Goal: Ask a question

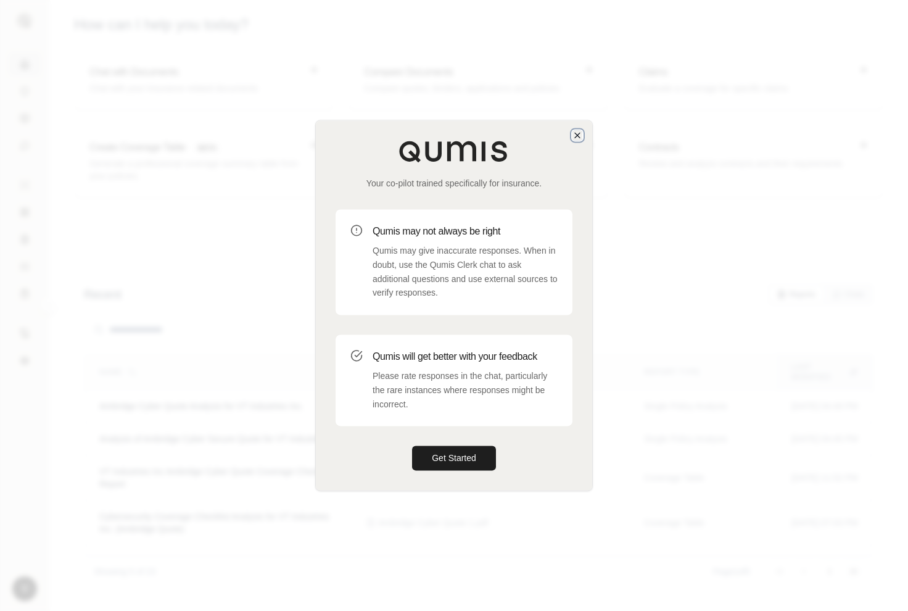
click at [582, 136] on icon "button" at bounding box center [578, 135] width 10 height 10
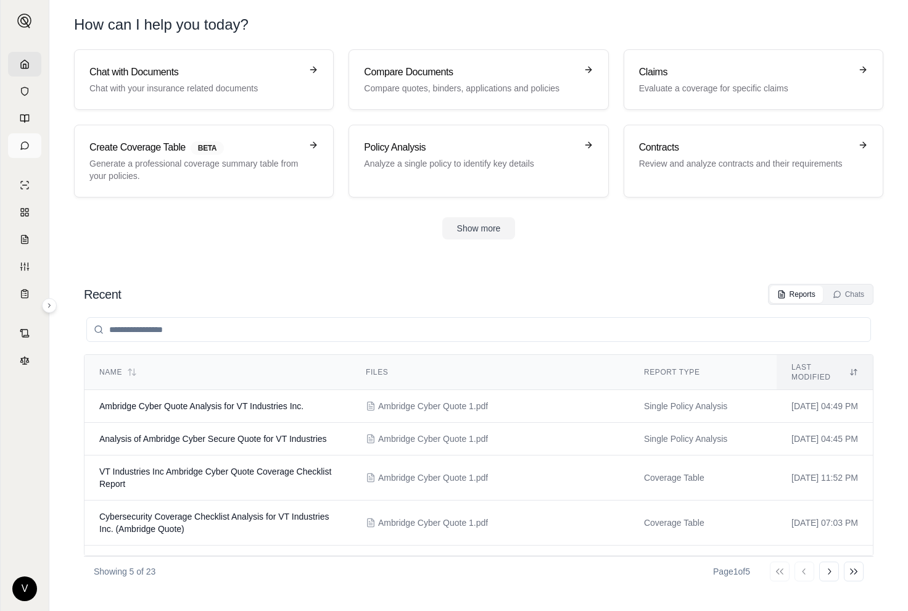
click at [26, 145] on icon at bounding box center [25, 146] width 10 height 10
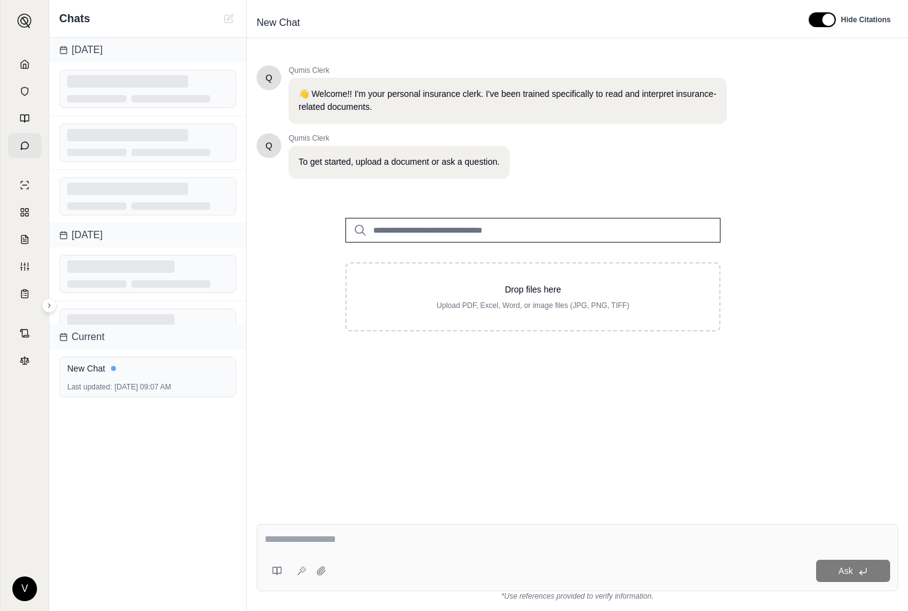
click at [387, 225] on input "search" at bounding box center [533, 230] width 375 height 25
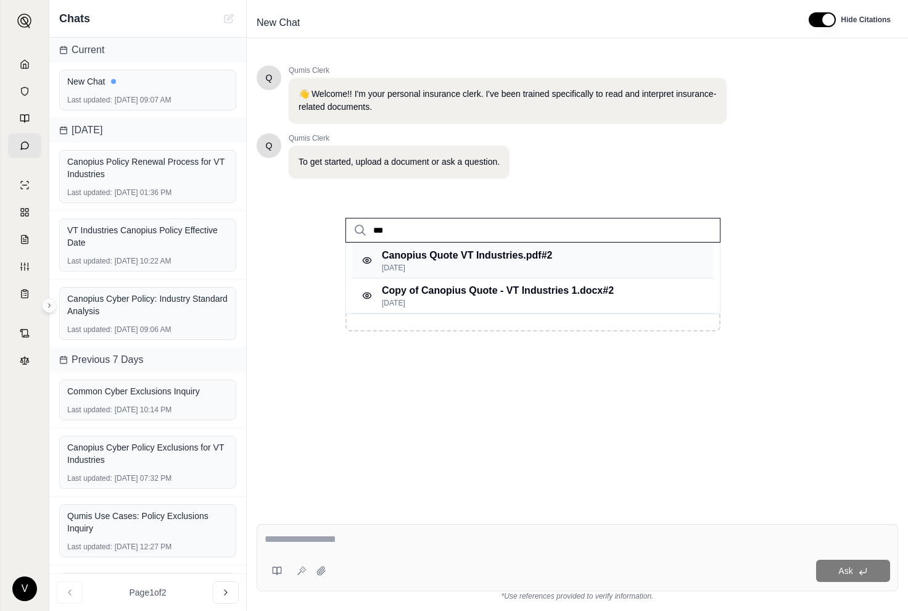
type input "***"
click at [402, 259] on p "Canopius Quote VT Industries.pdf #2" at bounding box center [467, 255] width 170 height 15
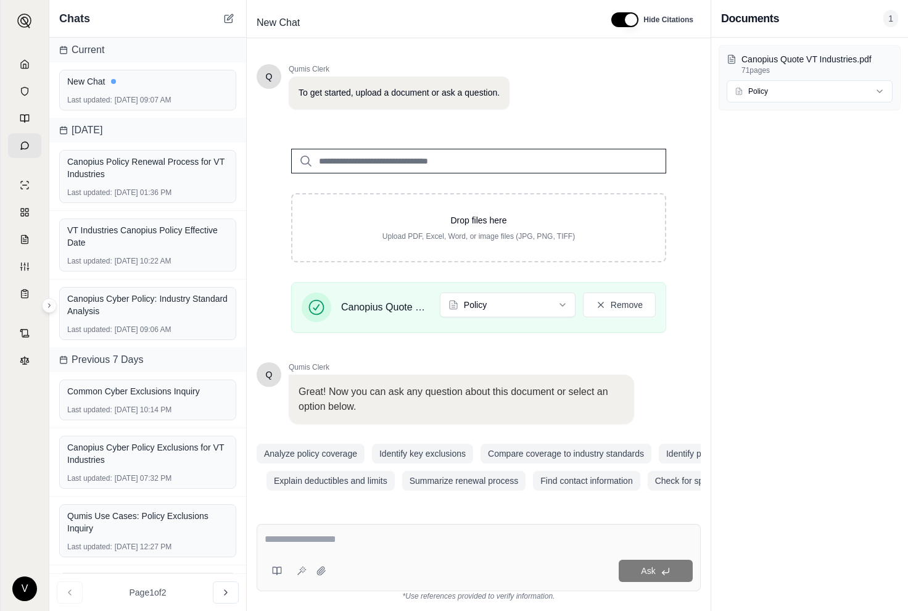
scroll to position [70, 0]
click at [530, 305] on html "V Chats Current New Chat Last updated: [DATE] 09:07 AM [DATE] Canopius Policy R…" at bounding box center [454, 305] width 908 height 611
click at [518, 295] on html "V Chats Current New Chat Last updated: [DATE] 09:07 AM [DATE] Canopius Policy R…" at bounding box center [454, 305] width 908 height 611
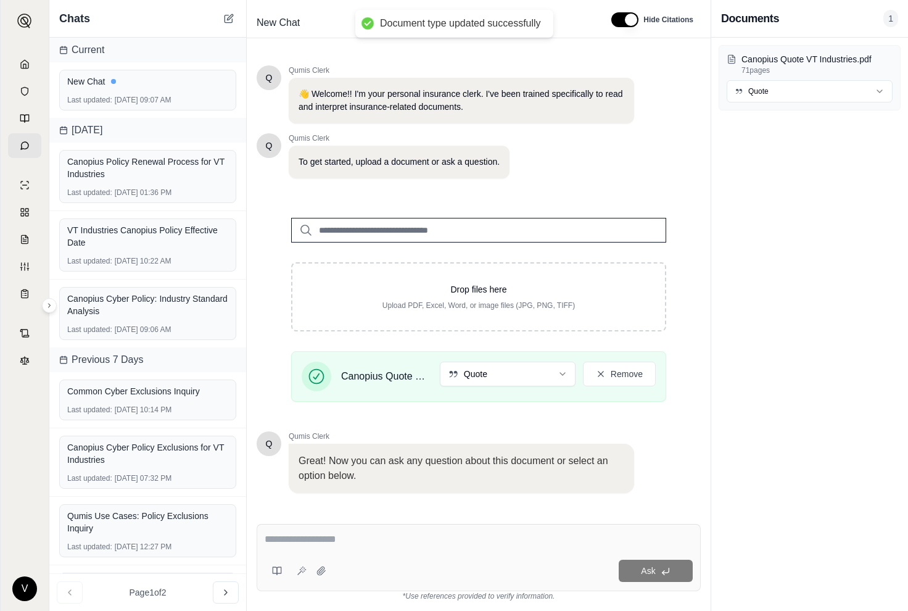
click at [518, 354] on body "Document type updated successfully V Chats Current New Chat Last updated: [DATE…" at bounding box center [454, 305] width 908 height 611
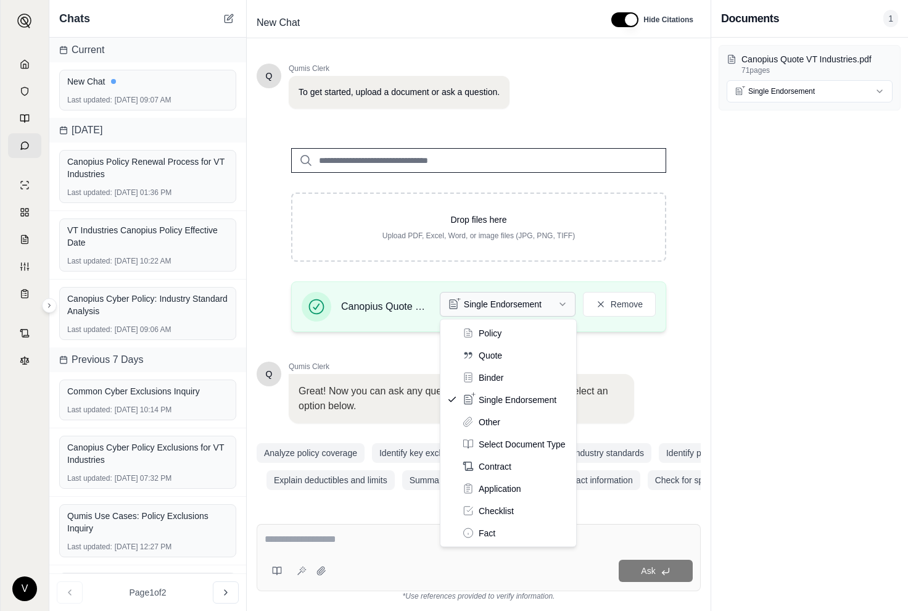
click at [528, 303] on html "V Chats Current New Chat Last updated: [DATE] 09:07 AM [DATE] Canopius Policy R…" at bounding box center [454, 305] width 908 height 611
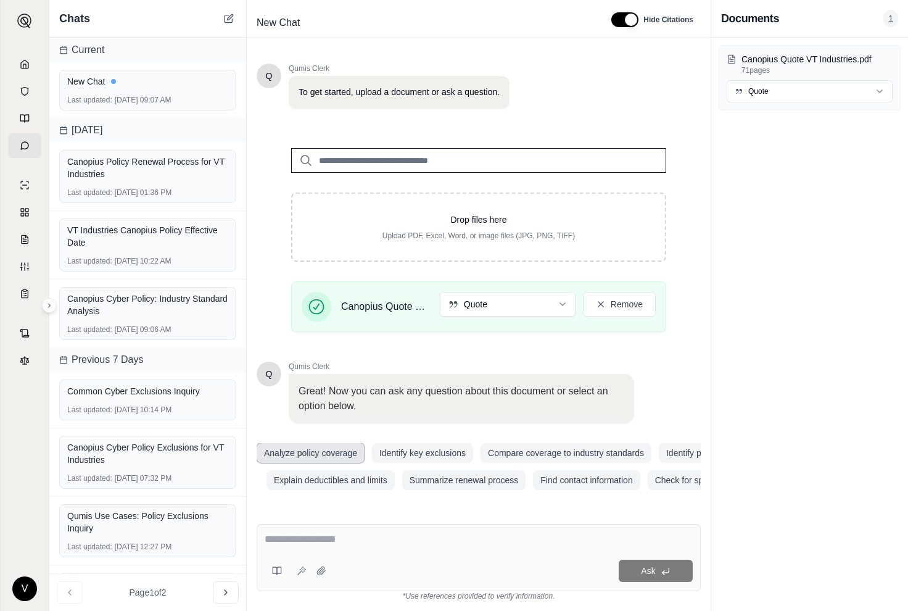
click at [317, 454] on button "Analyze policy coverage" at bounding box center [311, 453] width 108 height 20
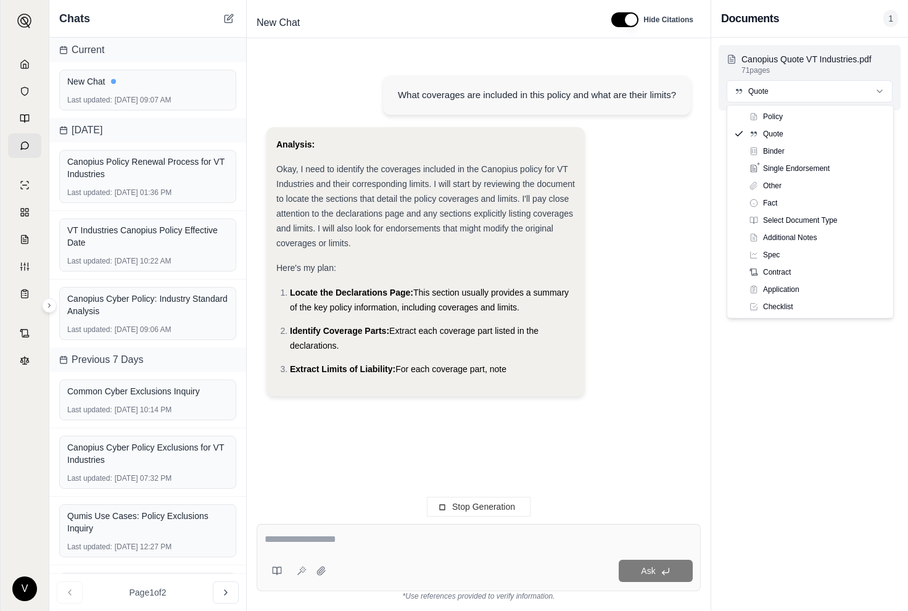
click at [789, 93] on html "V Chats Current New Chat Last updated: [DATE] 09:07 AM [DATE] Canopius Policy R…" at bounding box center [454, 305] width 908 height 611
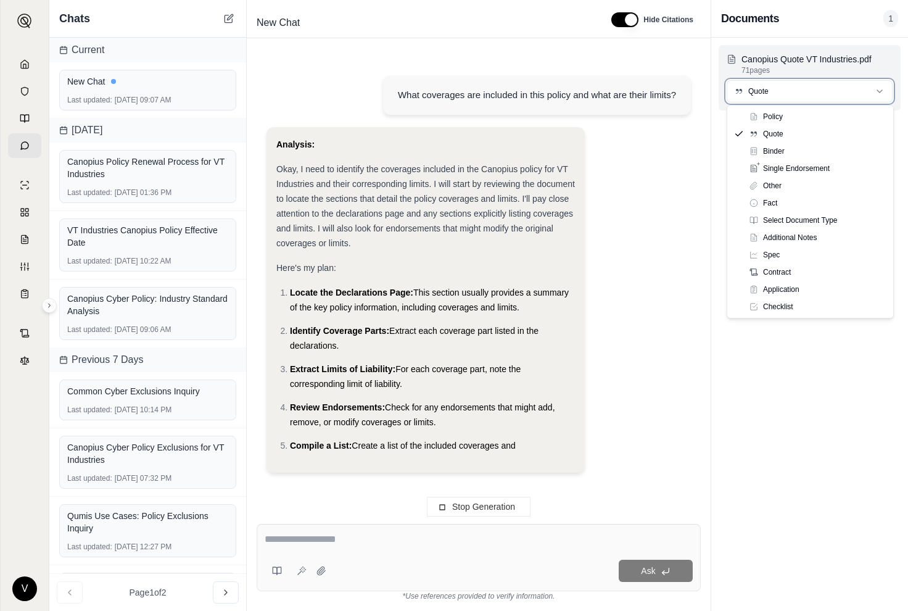
click at [789, 94] on html "V Chats Current New Chat Last updated: [DATE] 09:07 AM [DATE] Canopius Policy R…" at bounding box center [454, 305] width 908 height 611
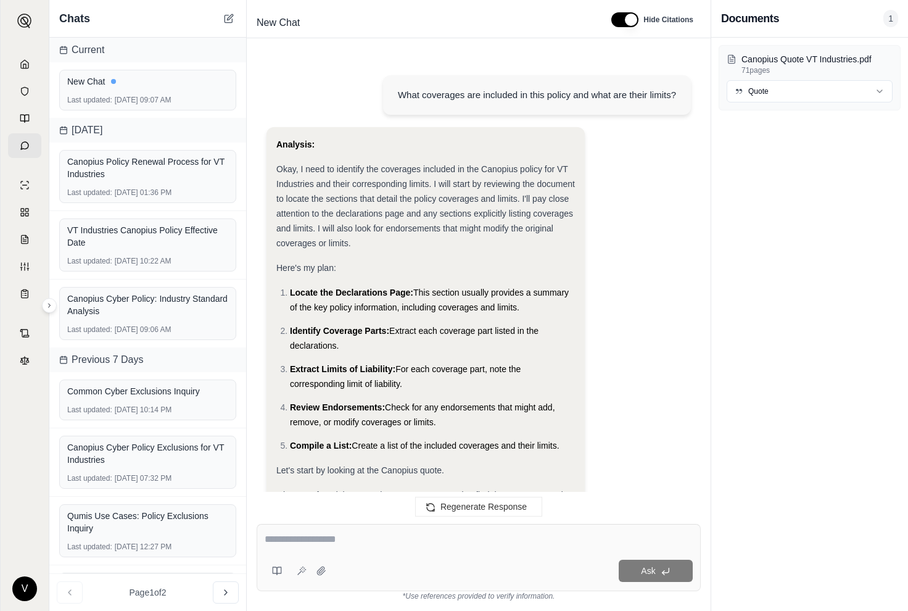
scroll to position [2503, 0]
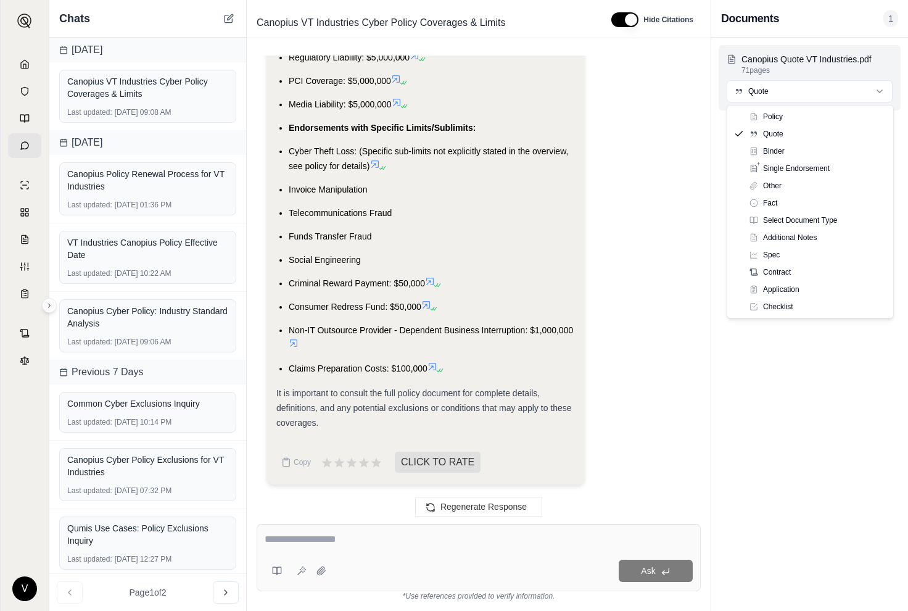
click at [774, 96] on html "V Chats [DATE] Canopius VT Industries Cyber Policy Coverages & Limits Last upda…" at bounding box center [454, 305] width 908 height 611
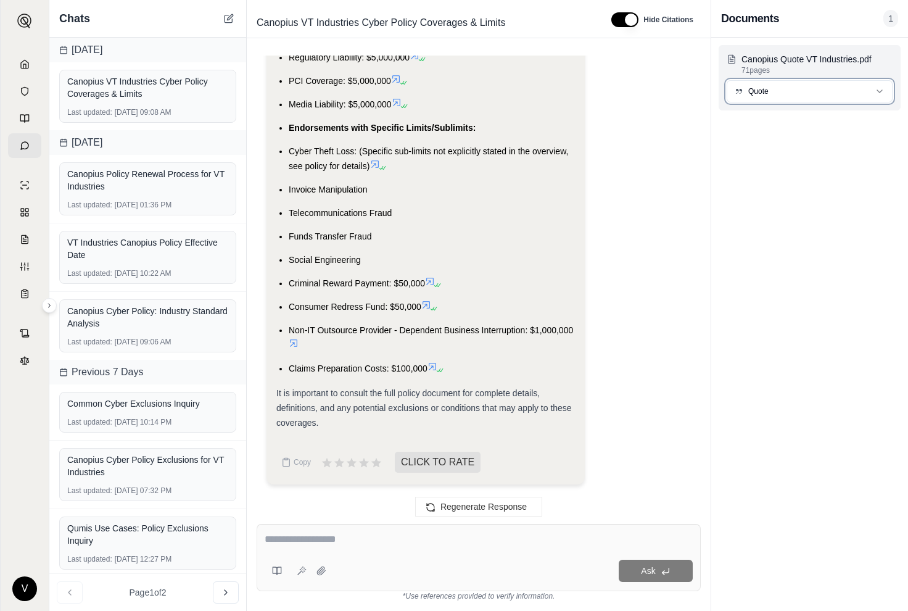
click at [774, 96] on html "V Chats [DATE] Canopius VT Industries Cyber Policy Coverages & Limits Last upda…" at bounding box center [454, 305] width 908 height 611
click at [797, 91] on html "V Chats [DATE] Canopius VT Industries Cyber Policy Coverages & Limits Last upda…" at bounding box center [454, 305] width 908 height 611
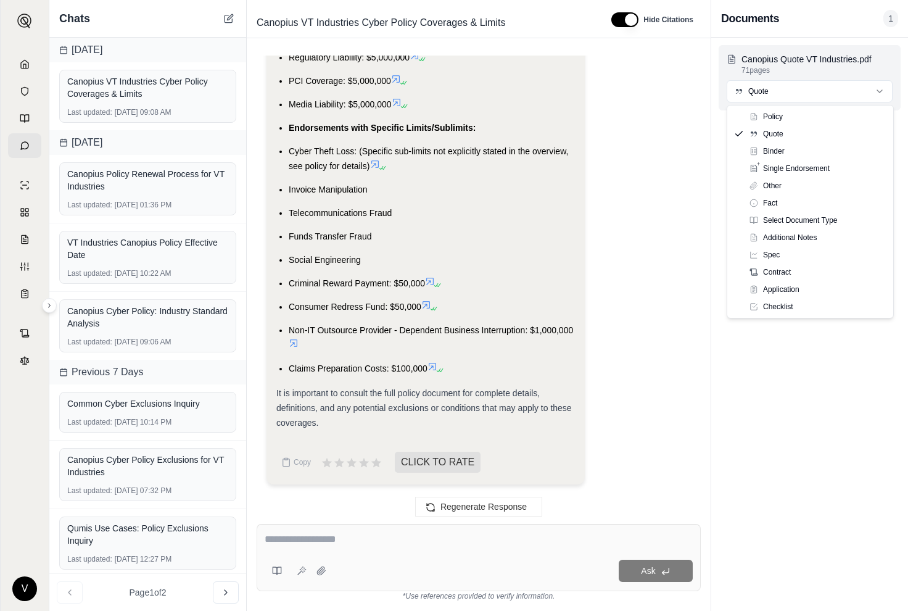
click at [768, 88] on html "V Chats [DATE] Canopius VT Industries Cyber Policy Coverages & Limits Last upda…" at bounding box center [454, 305] width 908 height 611
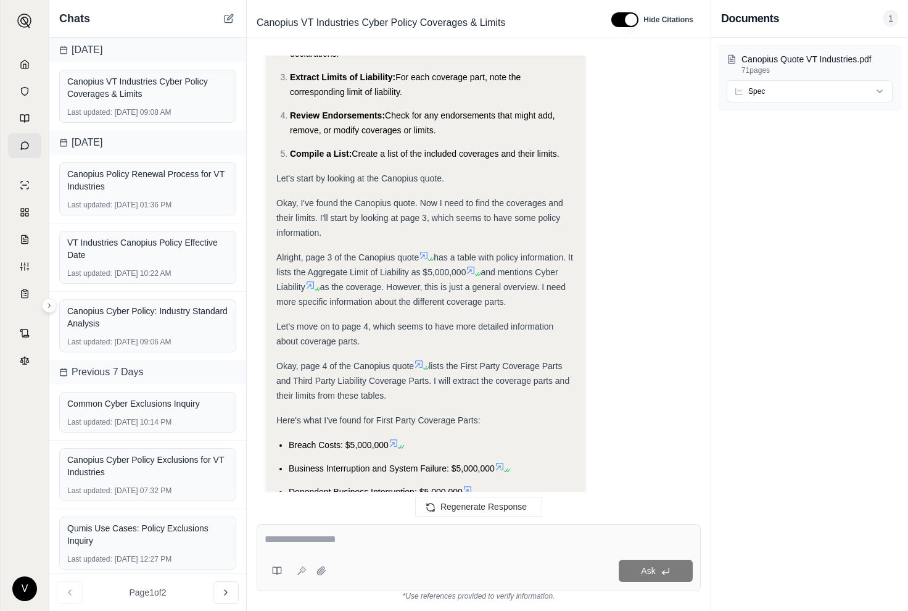
scroll to position [0, 0]
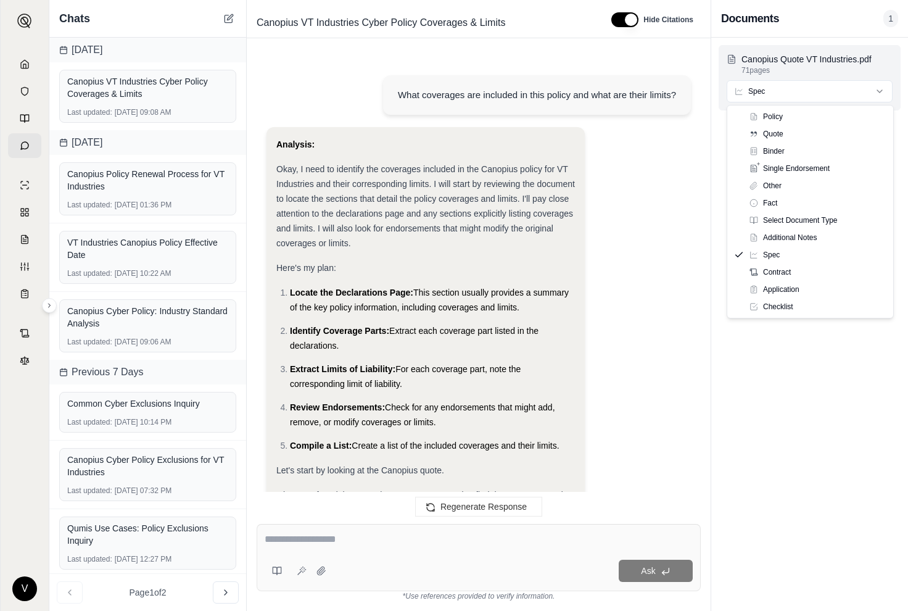
click at [819, 102] on html "V Chats [DATE] Canopius VT Industries Cyber Policy Coverages & Limits Last upda…" at bounding box center [454, 305] width 908 height 611
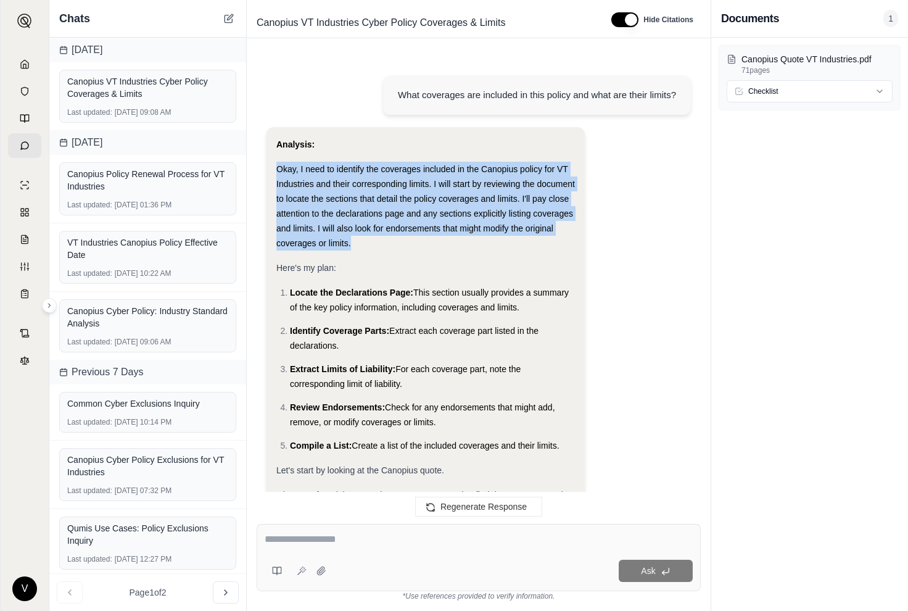
drag, startPoint x: 355, startPoint y: 245, endPoint x: 278, endPoint y: 160, distance: 114.4
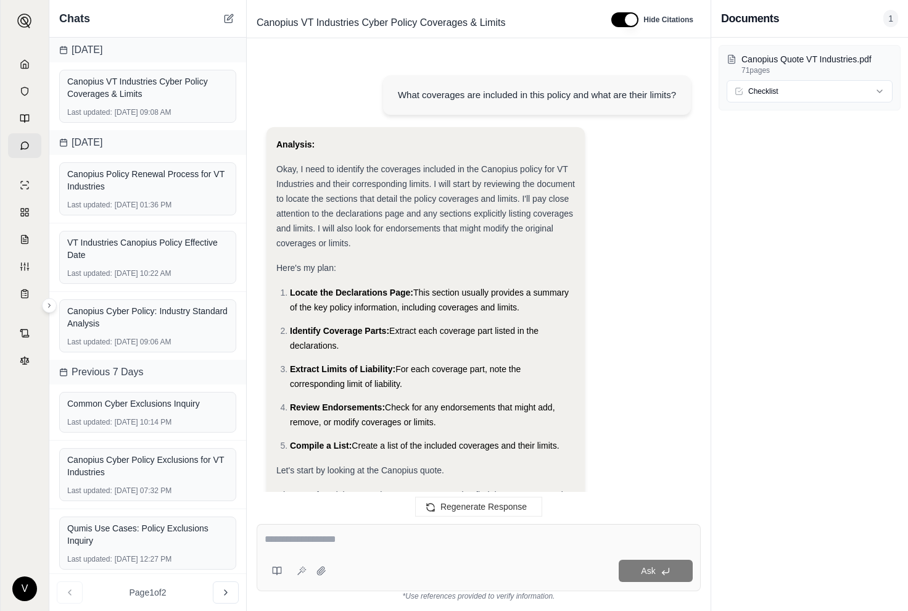
drag, startPoint x: 275, startPoint y: 136, endPoint x: 553, endPoint y: 307, distance: 326.4
copy div "Analysis: Okay, I need to identify the coverages included in the Canopius polic…"
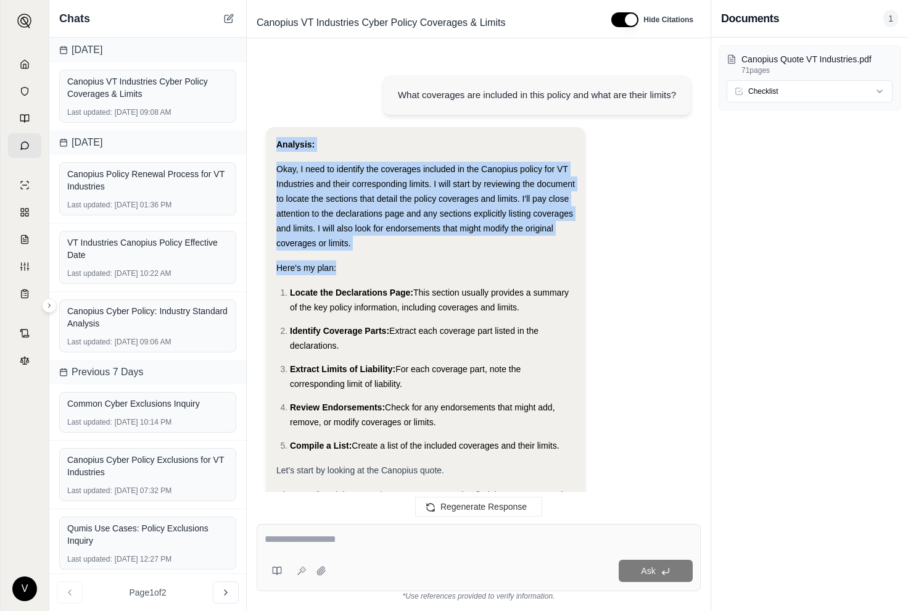
drag, startPoint x: 278, startPoint y: 144, endPoint x: 343, endPoint y: 273, distance: 144.6
copy div "Analysis: Okay, I need to identify the coverages included in the Canopius polic…"
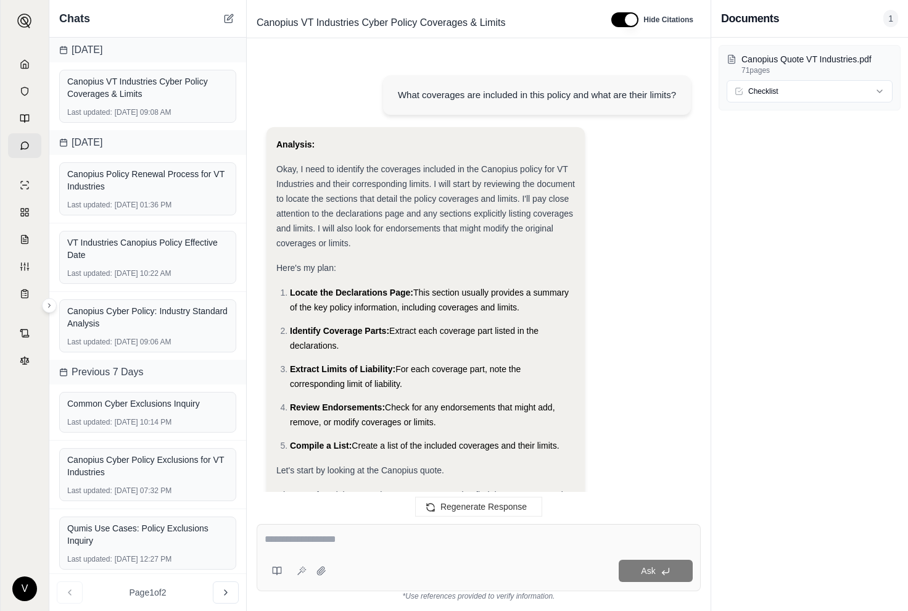
click at [370, 144] on div "Analysis:" at bounding box center [425, 144] width 299 height 15
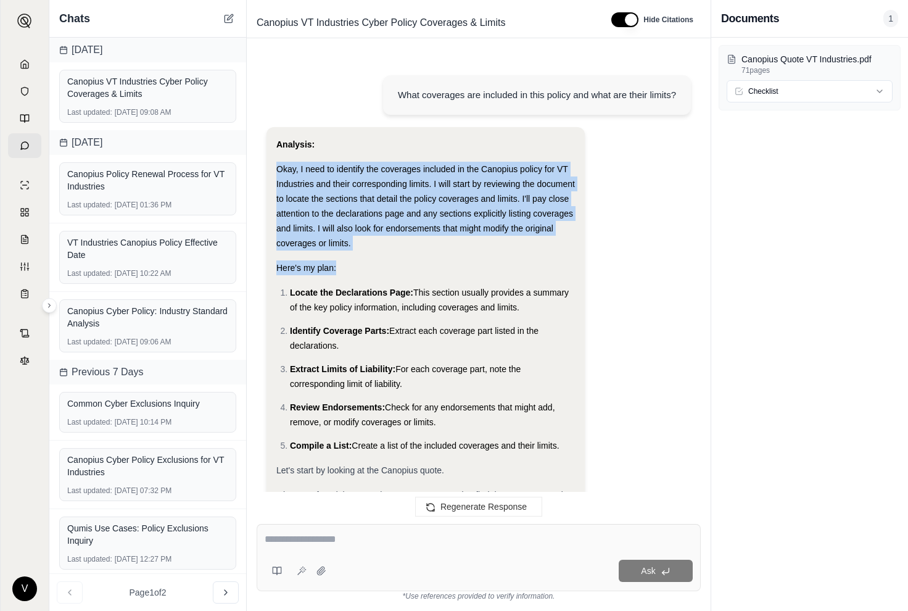
drag, startPoint x: 276, startPoint y: 165, endPoint x: 366, endPoint y: 281, distance: 146.0
copy div "Okay, I need to identify the coverages included in the Canopius policy for VT I…"
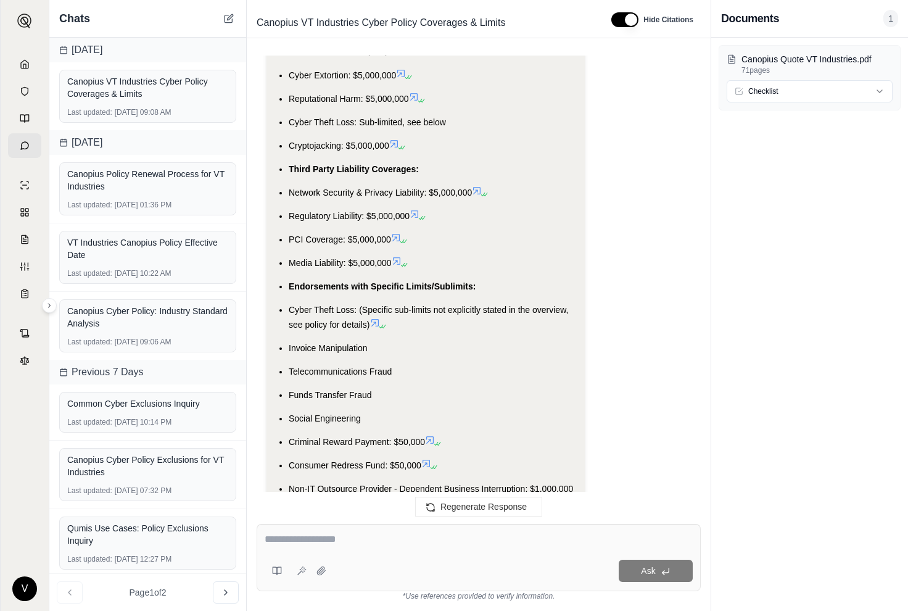
scroll to position [2503, 0]
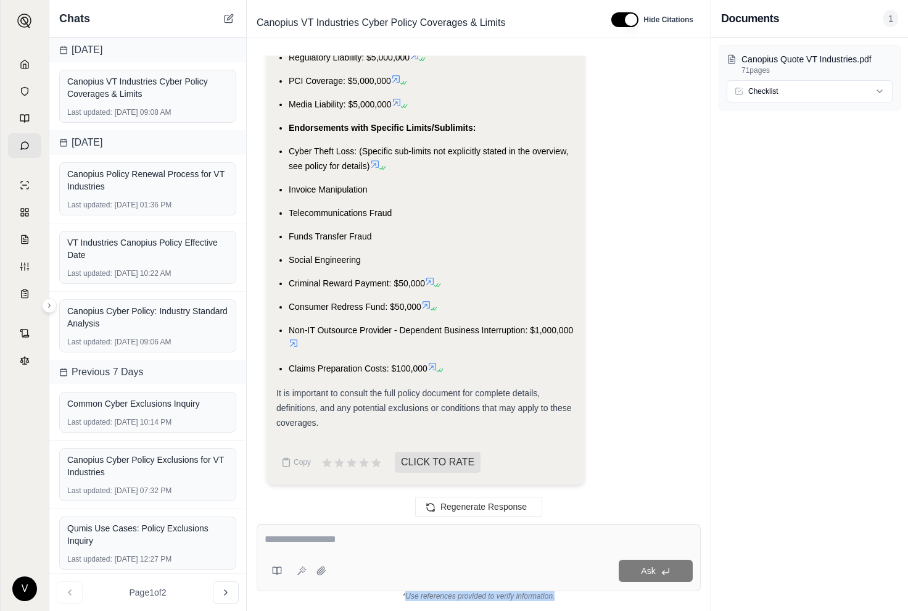
drag, startPoint x: 405, startPoint y: 597, endPoint x: 581, endPoint y: 596, distance: 175.9
click at [581, 596] on div "*Use references provided to verify information." at bounding box center [479, 596] width 444 height 10
copy div "Use references provided to verify information."
click at [457, 549] on div at bounding box center [479, 541] width 428 height 19
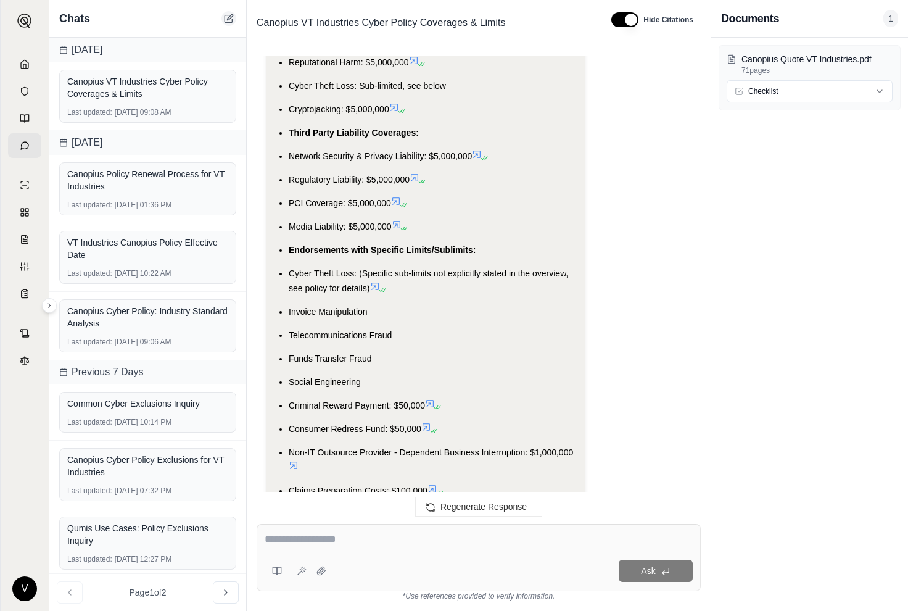
click at [227, 25] on button at bounding box center [229, 18] width 15 height 15
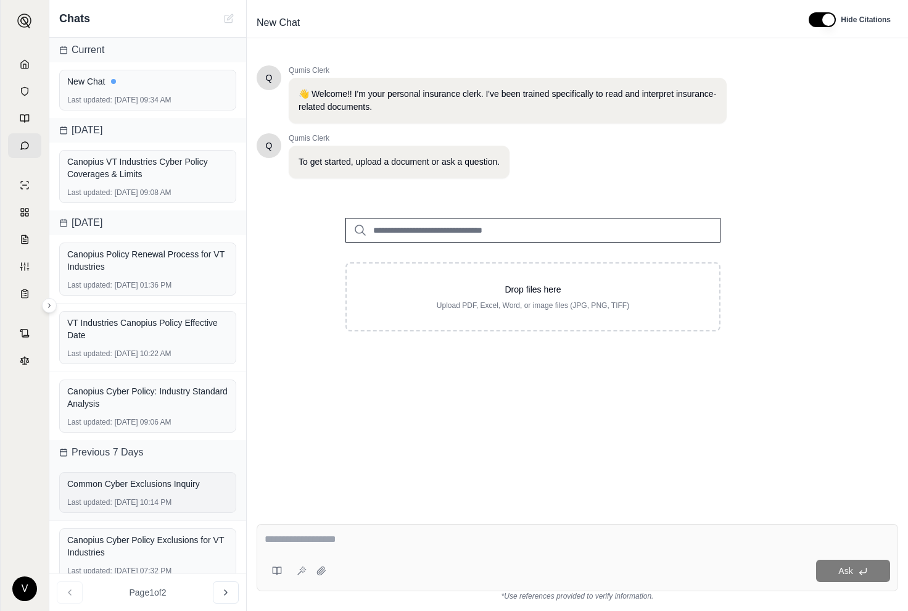
scroll to position [1, 0]
click at [471, 227] on input "search" at bounding box center [533, 230] width 375 height 25
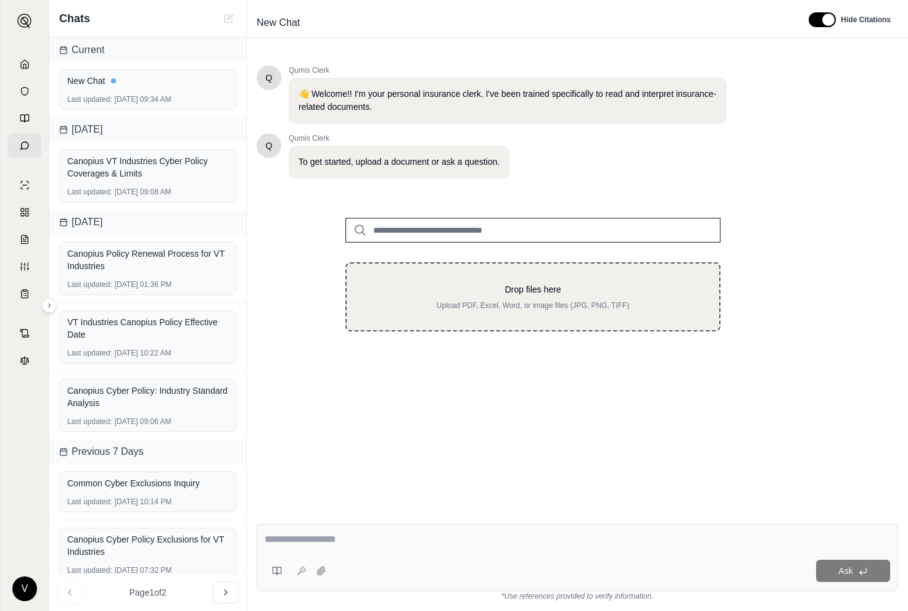
click at [378, 268] on div "Drop files here Upload PDF, Excel, Word, or image files (JPG, PNG, TIFF)" at bounding box center [533, 296] width 375 height 69
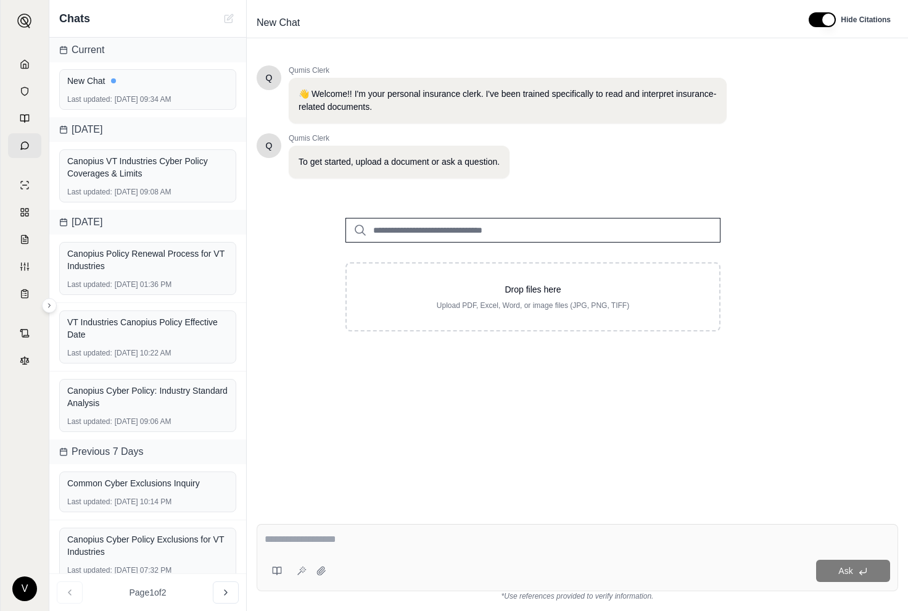
click at [468, 229] on input "search" at bounding box center [533, 230] width 375 height 25
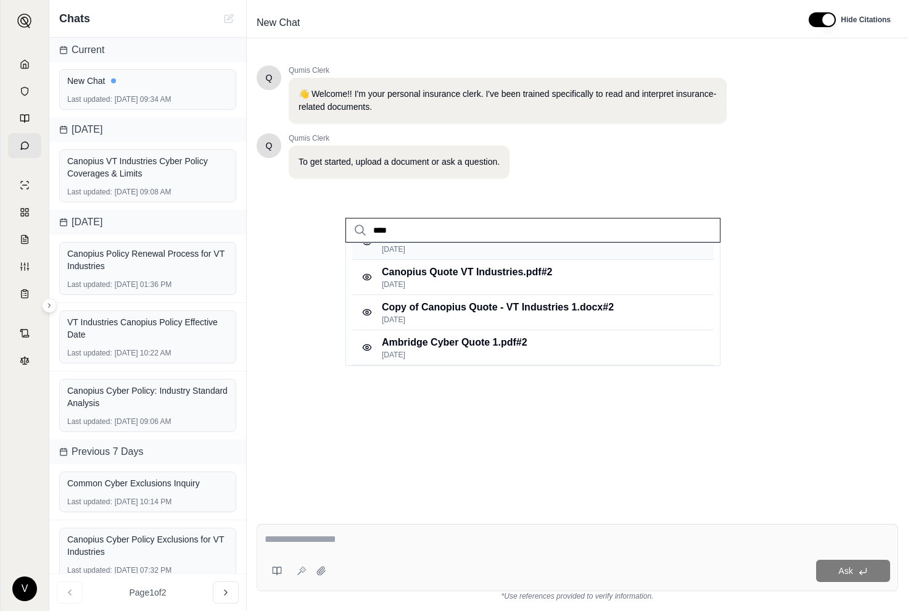
scroll to position [0, 0]
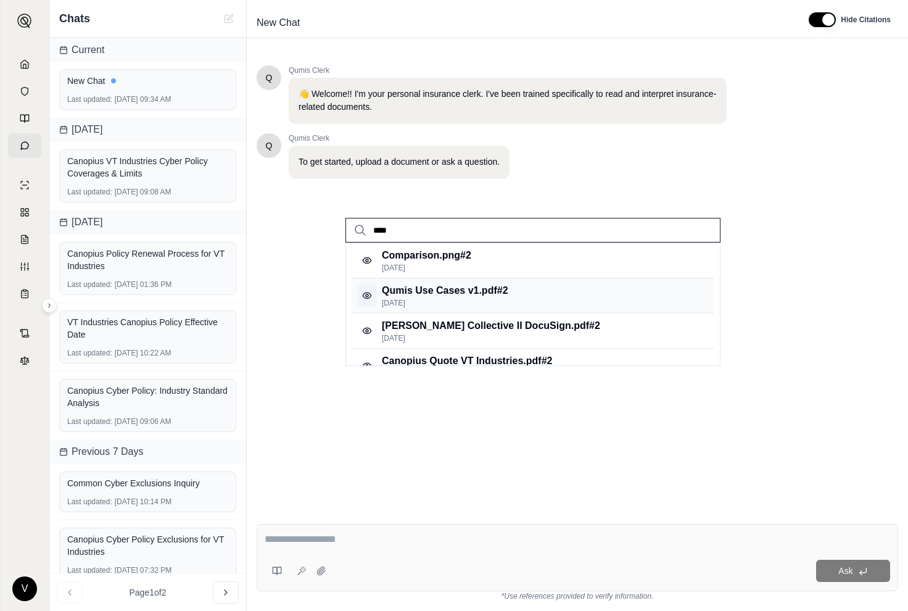
type input "****"
click at [368, 294] on icon at bounding box center [367, 296] width 10 height 10
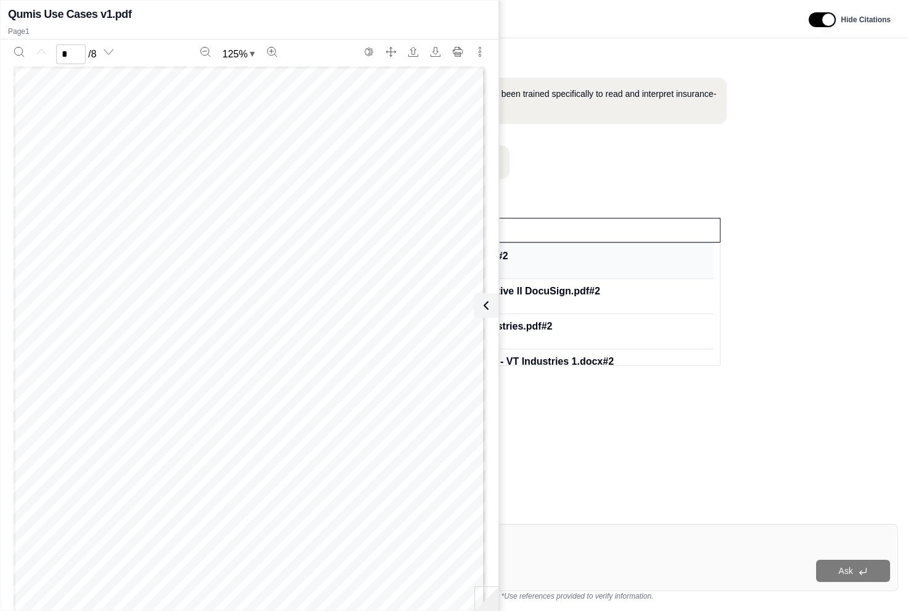
scroll to position [89, 0]
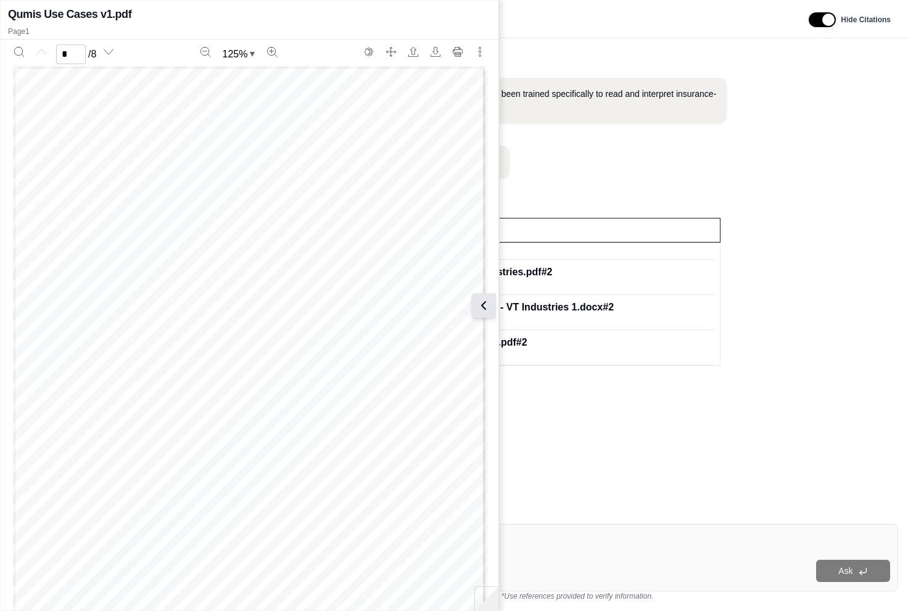
click at [487, 303] on icon at bounding box center [483, 305] width 15 height 15
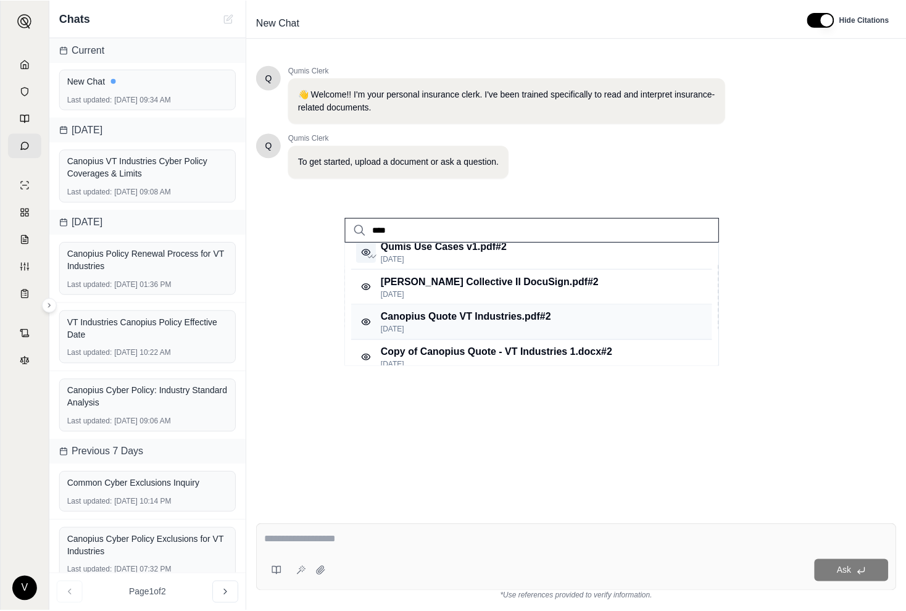
scroll to position [0, 0]
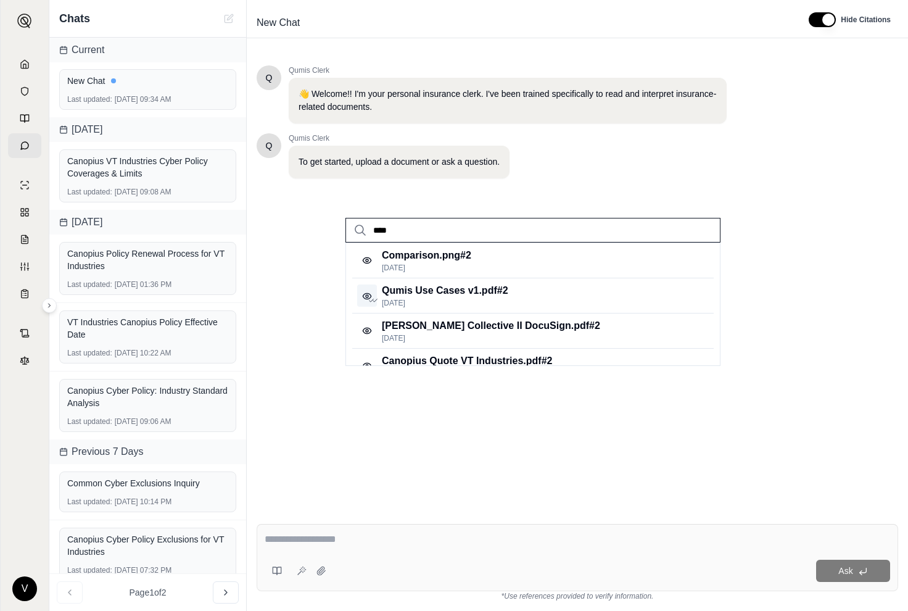
click at [471, 226] on input "****" at bounding box center [533, 230] width 375 height 25
click at [692, 232] on input "****" at bounding box center [533, 230] width 375 height 25
click at [699, 226] on input "****" at bounding box center [533, 230] width 375 height 25
click at [694, 230] on input "****" at bounding box center [533, 230] width 375 height 25
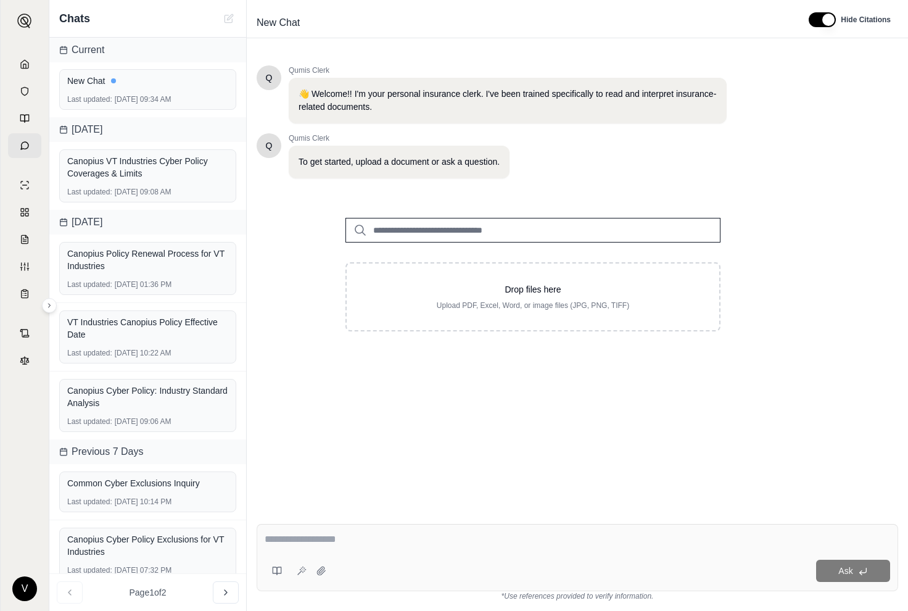
click at [536, 236] on input "search" at bounding box center [533, 230] width 375 height 25
click at [391, 242] on div "Drop files here Upload PDF, Excel, Word, or image files (JPG, PNG, TIFF)" at bounding box center [533, 264] width 415 height 133
click at [393, 230] on input "search" at bounding box center [533, 230] width 375 height 25
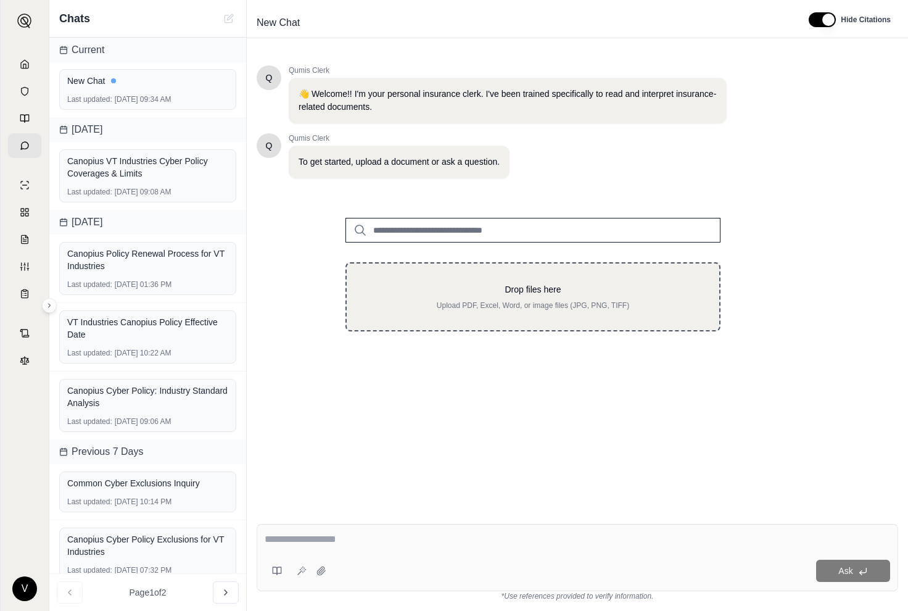
click at [385, 299] on div "Drop files here Upload PDF, Excel, Word, or image files (JPG, PNG, TIFF)" at bounding box center [533, 296] width 333 height 27
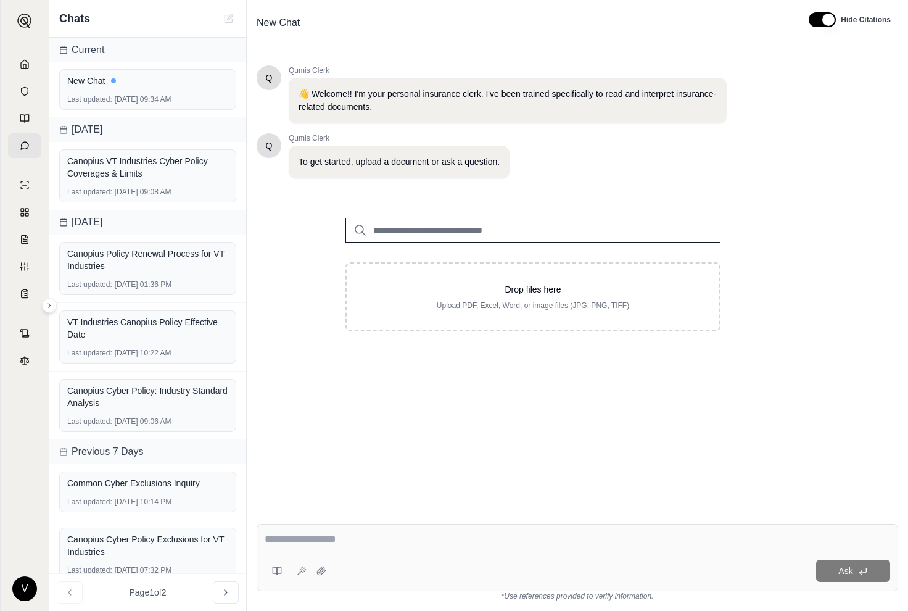
click at [562, 224] on input "search" at bounding box center [533, 230] width 375 height 25
click at [379, 225] on input "search" at bounding box center [533, 230] width 375 height 25
click at [392, 227] on input "search" at bounding box center [533, 230] width 375 height 25
click at [304, 308] on div "Drop files here Upload PDF, Excel, Word, or image files (JPG, PNG, TIFF)" at bounding box center [533, 274] width 553 height 153
click at [407, 218] on input "search" at bounding box center [533, 230] width 375 height 25
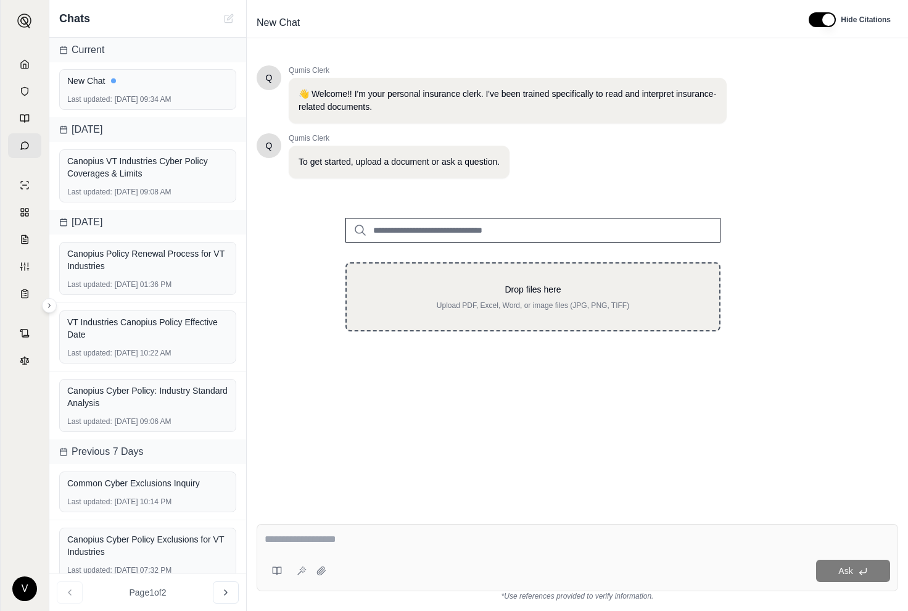
click at [407, 269] on div "Drop files here Upload PDF, Excel, Word, or image files (JPG, PNG, TIFF)" at bounding box center [533, 296] width 375 height 69
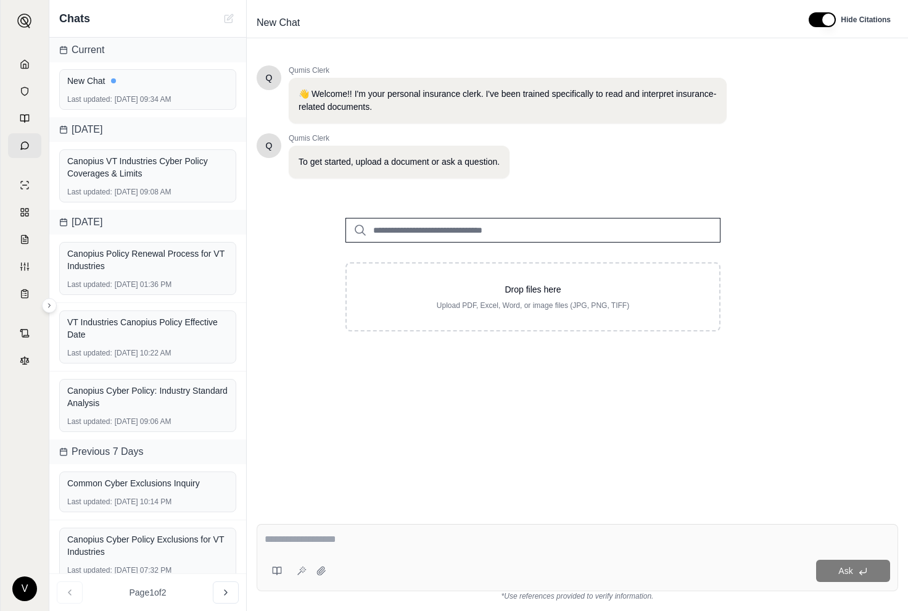
click at [483, 233] on input "search" at bounding box center [533, 230] width 375 height 25
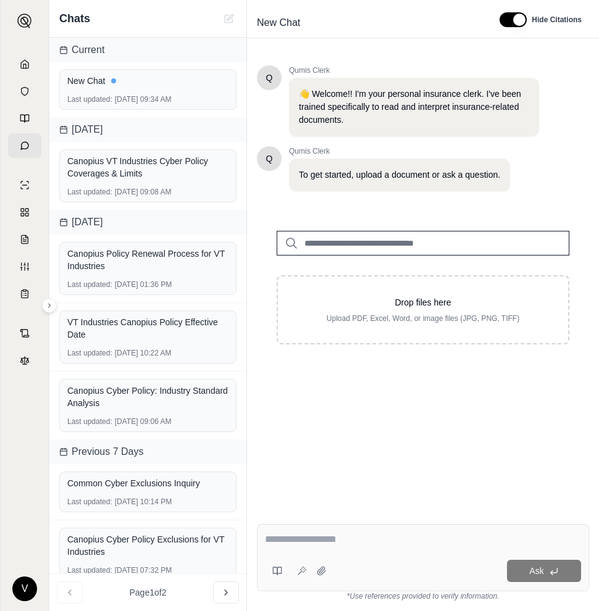
click at [406, 242] on input "search" at bounding box center [422, 243] width 292 height 25
type input "*"
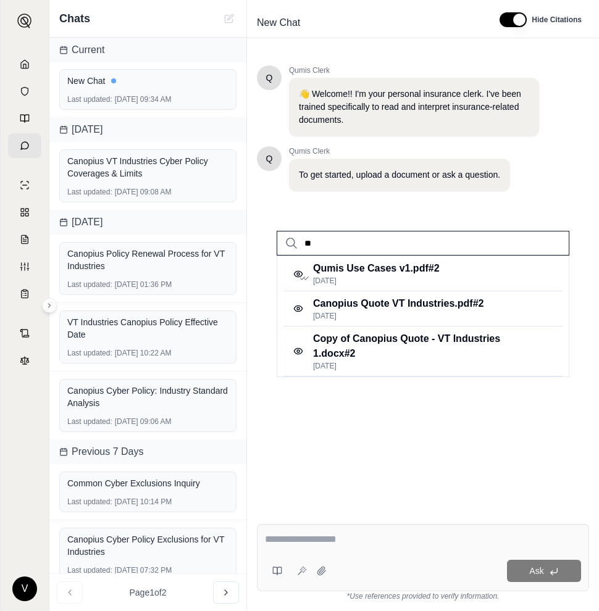
type input "***"
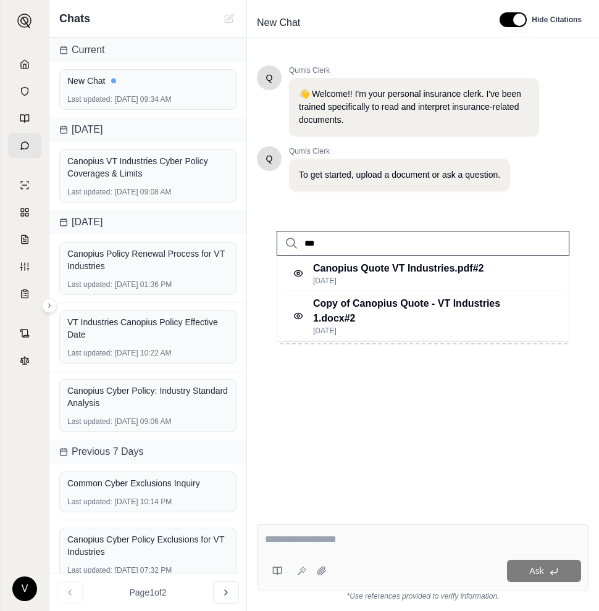
click at [546, 242] on input "***" at bounding box center [422, 243] width 292 height 25
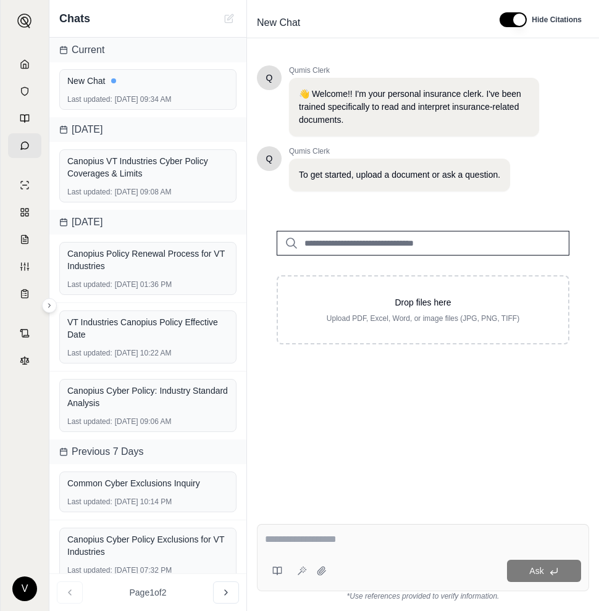
click at [401, 567] on div "Ask" at bounding box center [455, 571] width 249 height 22
click at [400, 542] on textarea at bounding box center [423, 539] width 316 height 15
type textarea "****"
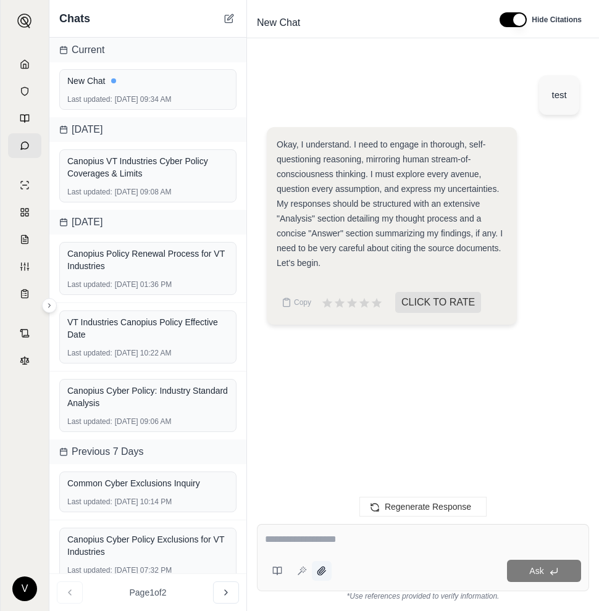
click at [323, 567] on icon at bounding box center [322, 571] width 10 height 10
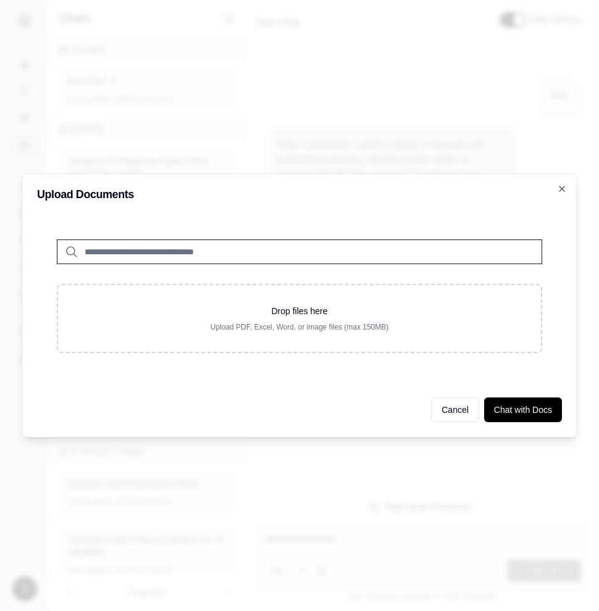
click at [389, 258] on input "search" at bounding box center [299, 251] width 485 height 25
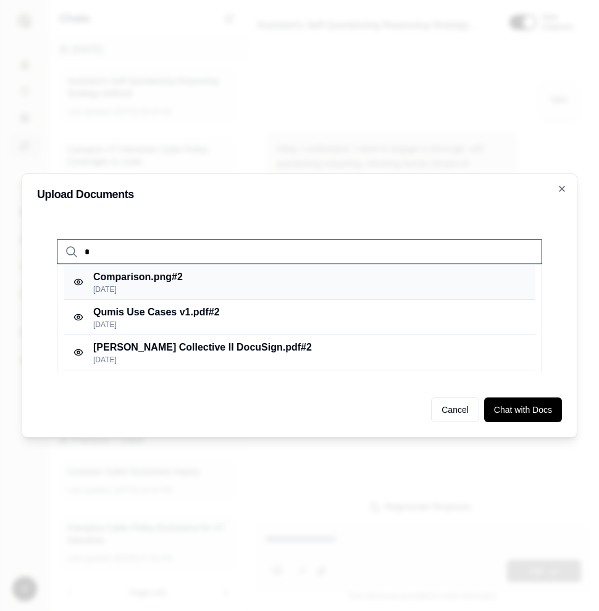
type input "*"
click at [259, 280] on div "Comparison.png #2 [DATE]" at bounding box center [299, 282] width 471 height 35
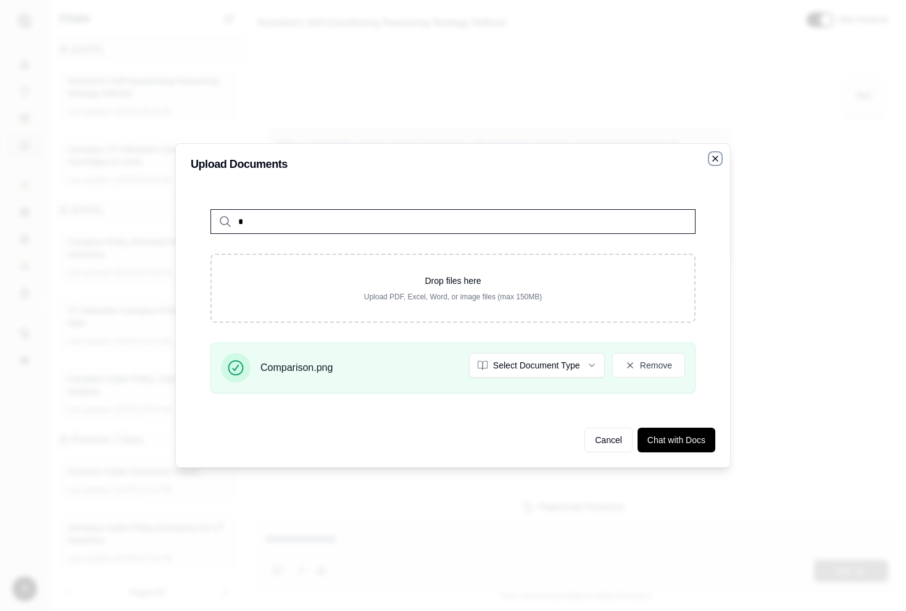
click at [710, 159] on icon "button" at bounding box center [715, 159] width 10 height 10
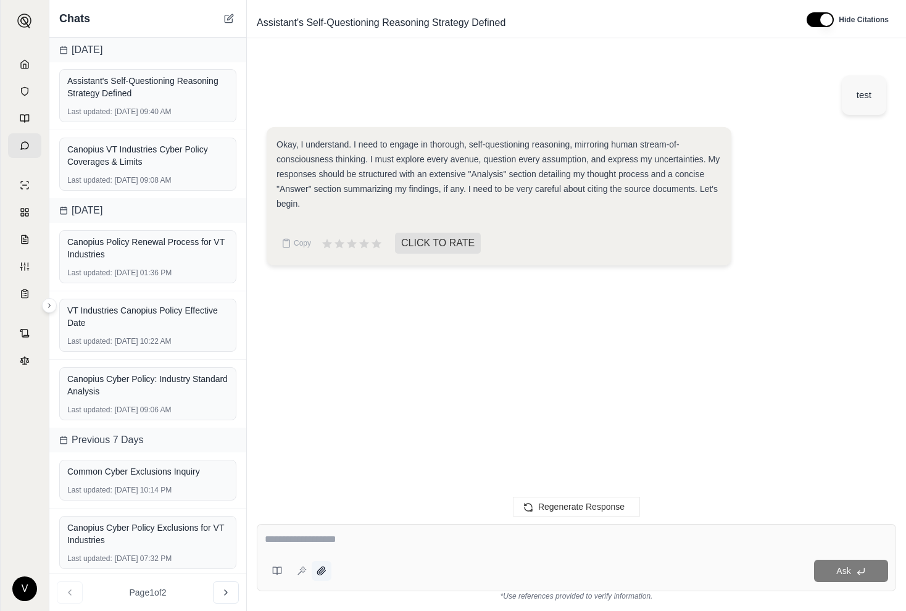
click at [320, 576] on button at bounding box center [322, 571] width 20 height 20
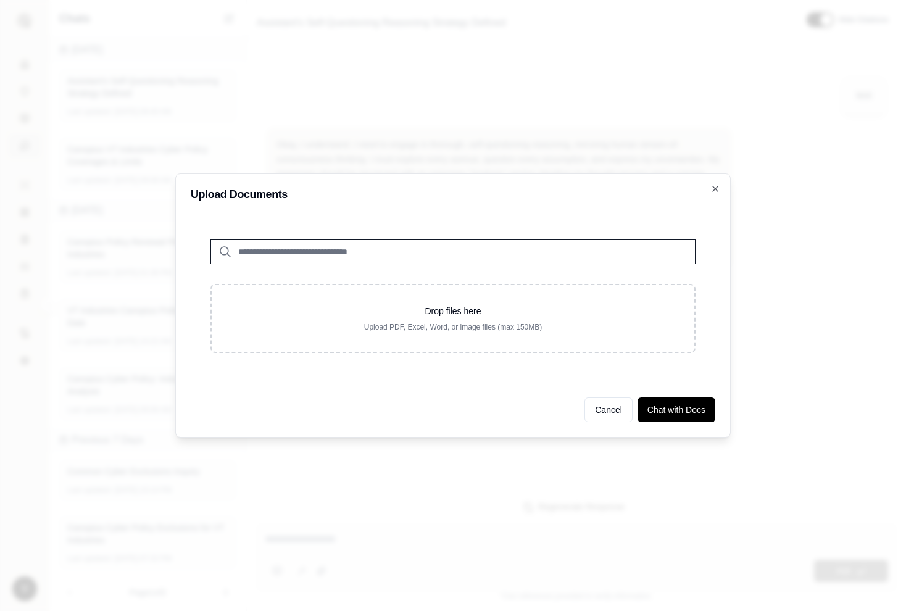
click at [394, 256] on input "search" at bounding box center [452, 251] width 485 height 25
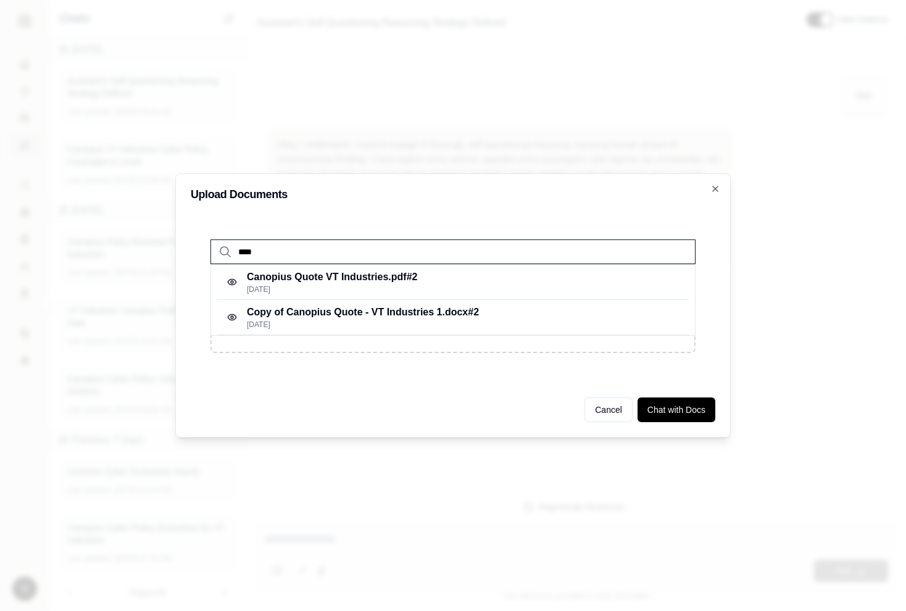
type input "****"
click at [376, 291] on p "[DATE]" at bounding box center [332, 289] width 170 height 10
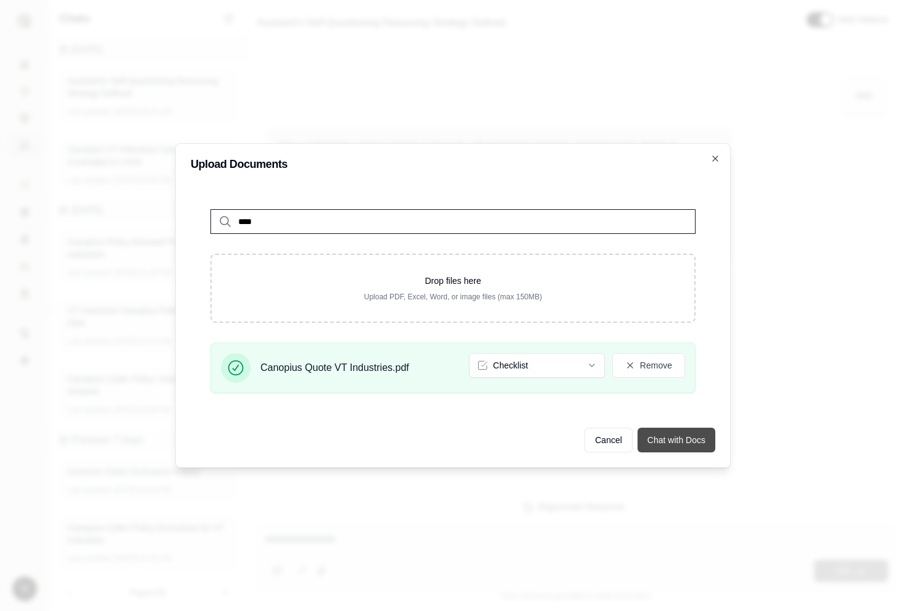
click at [660, 436] on button "Chat with Docs" at bounding box center [676, 440] width 78 height 25
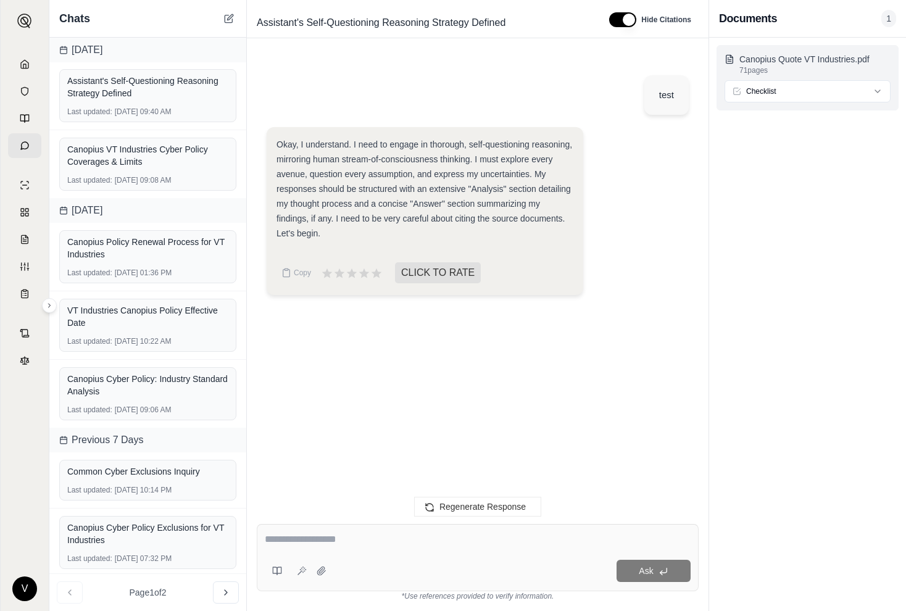
click at [729, 56] on icon at bounding box center [729, 59] width 10 height 10
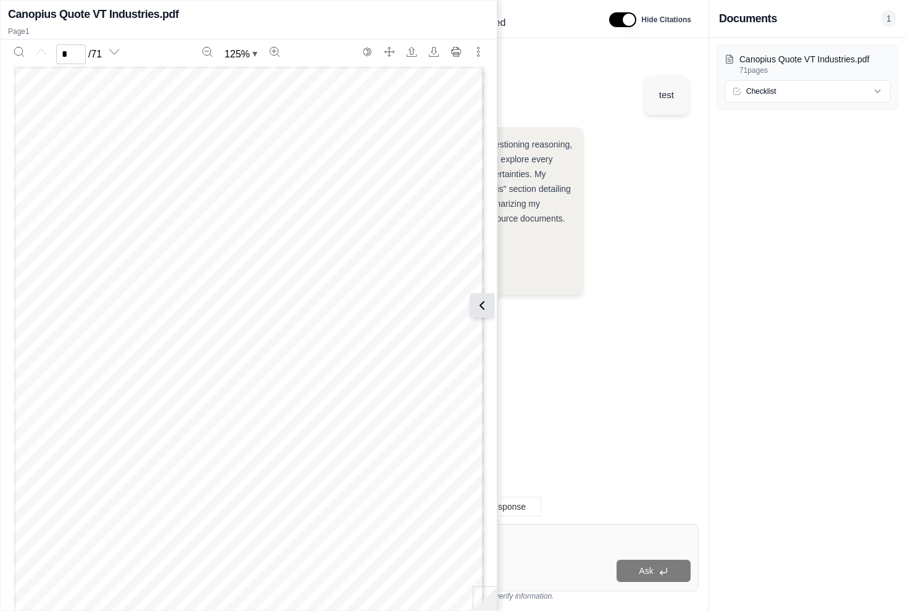
click at [481, 301] on icon at bounding box center [481, 305] width 15 height 15
